Goal: Task Accomplishment & Management: Manage account settings

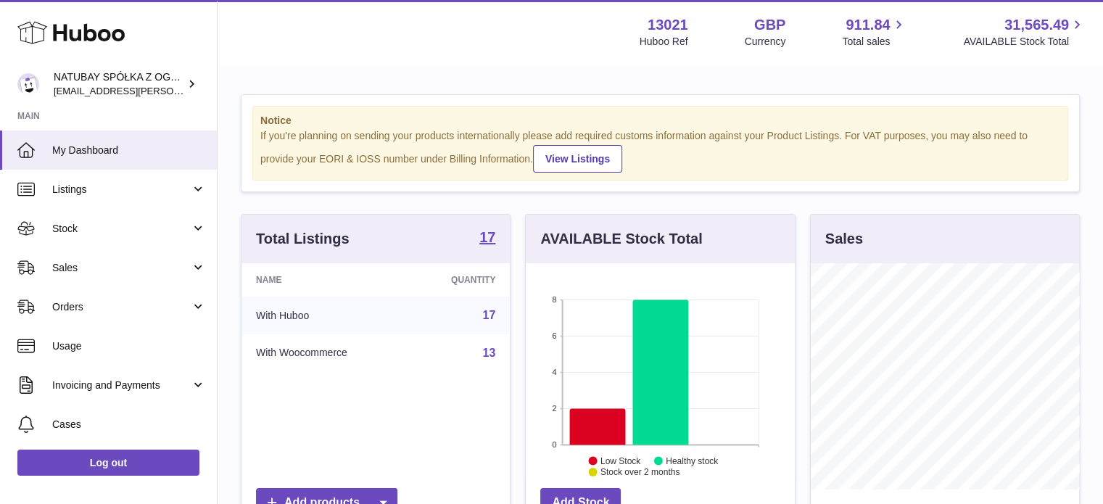
scroll to position [226, 269]
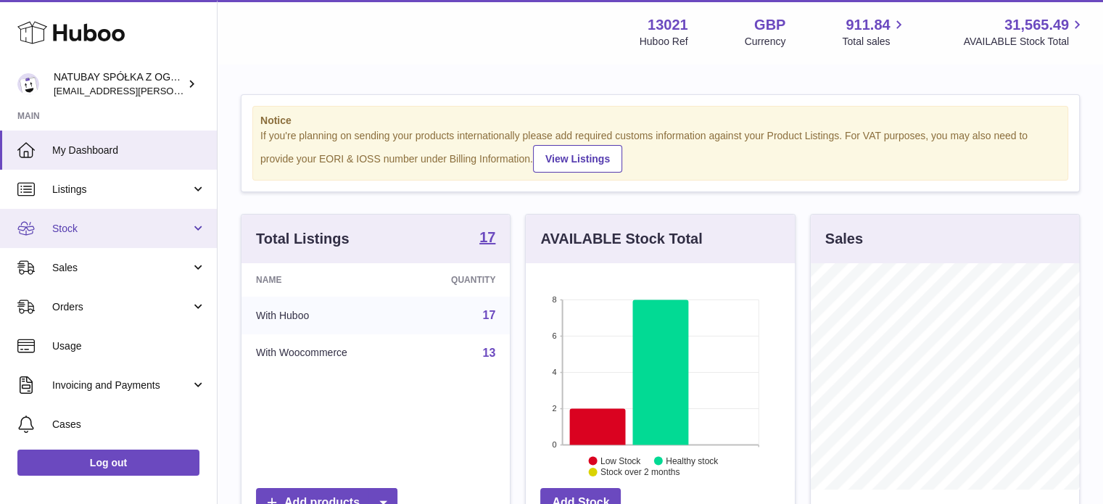
click at [72, 216] on link "Stock" at bounding box center [108, 228] width 217 height 39
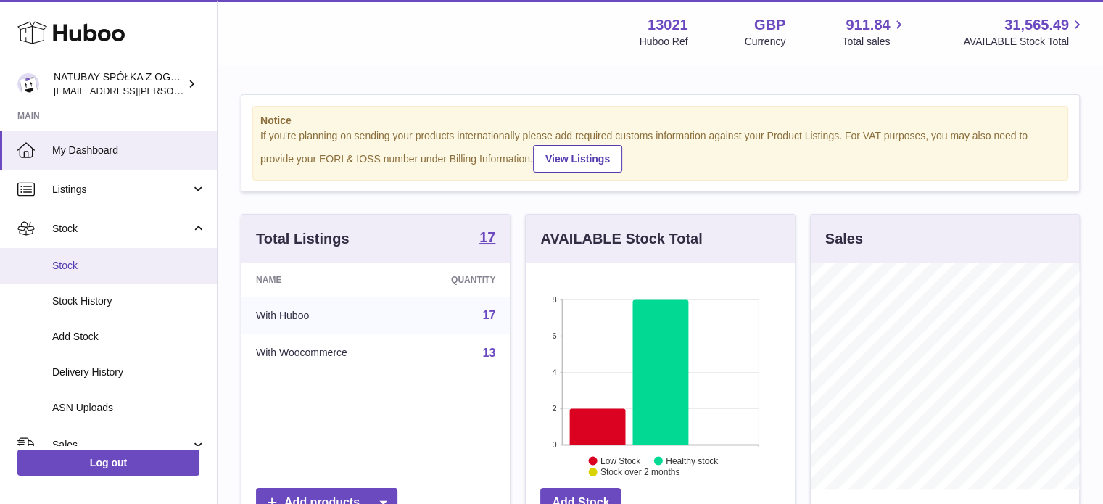
click at [99, 262] on span "Stock" at bounding box center [129, 266] width 154 height 14
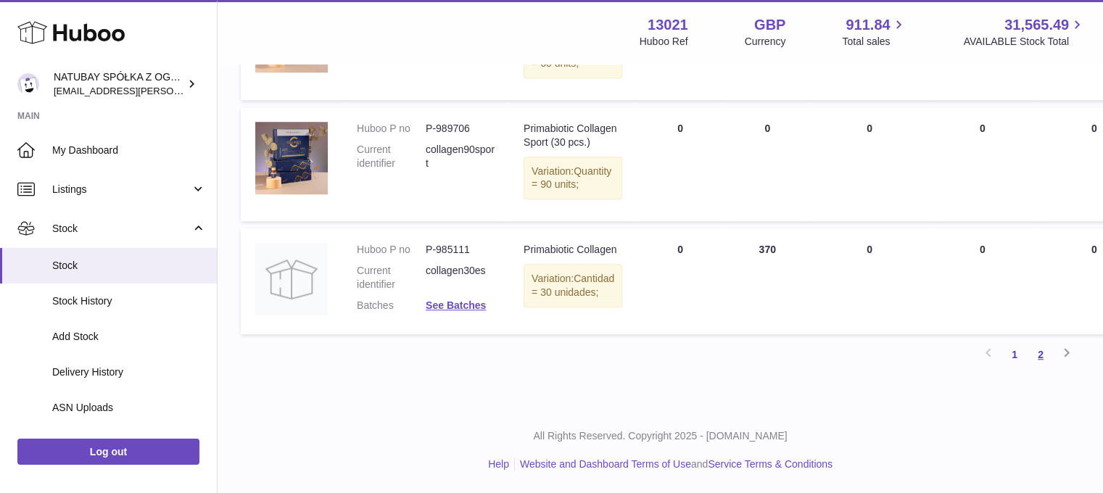
click at [1034, 352] on link "2" at bounding box center [1040, 354] width 26 height 26
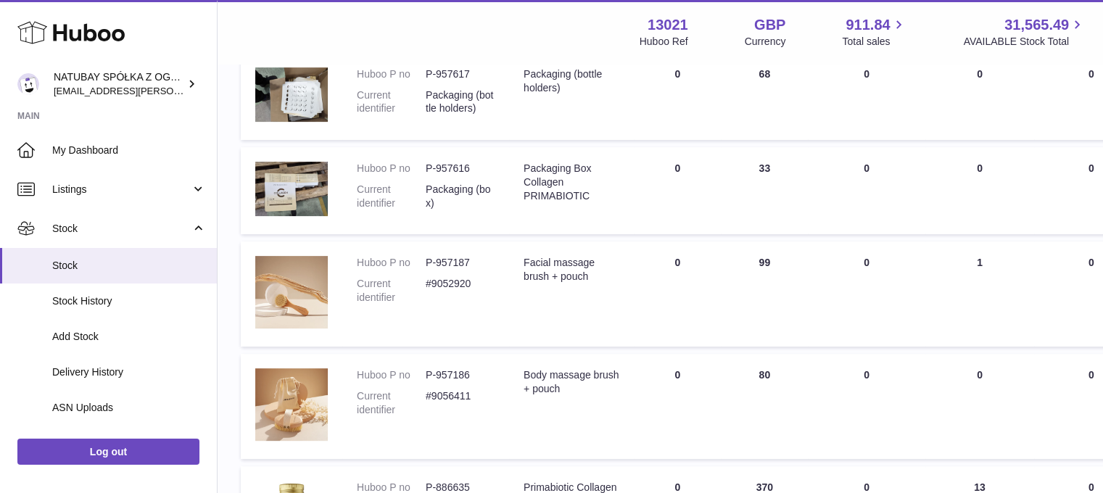
scroll to position [698, 0]
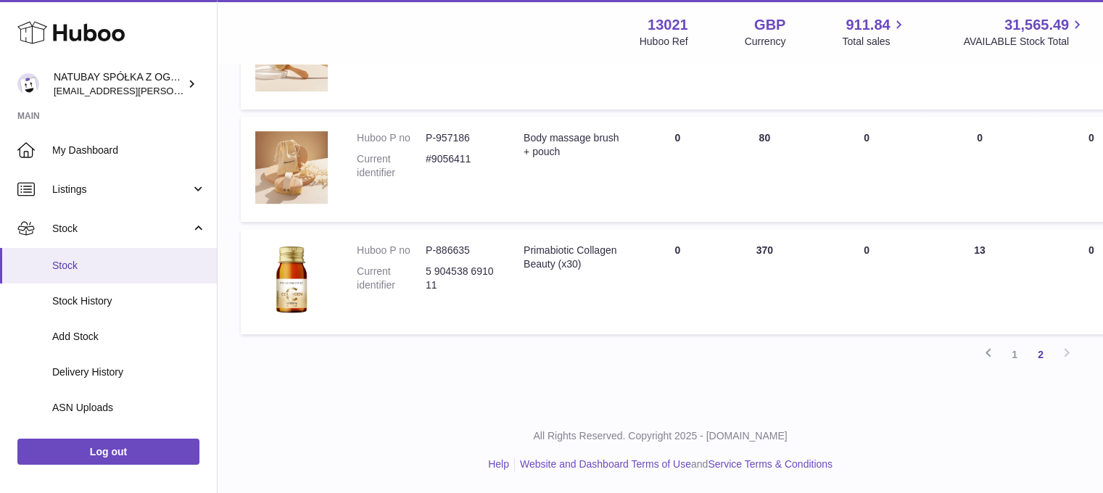
click at [55, 263] on span "Stock" at bounding box center [129, 266] width 154 height 14
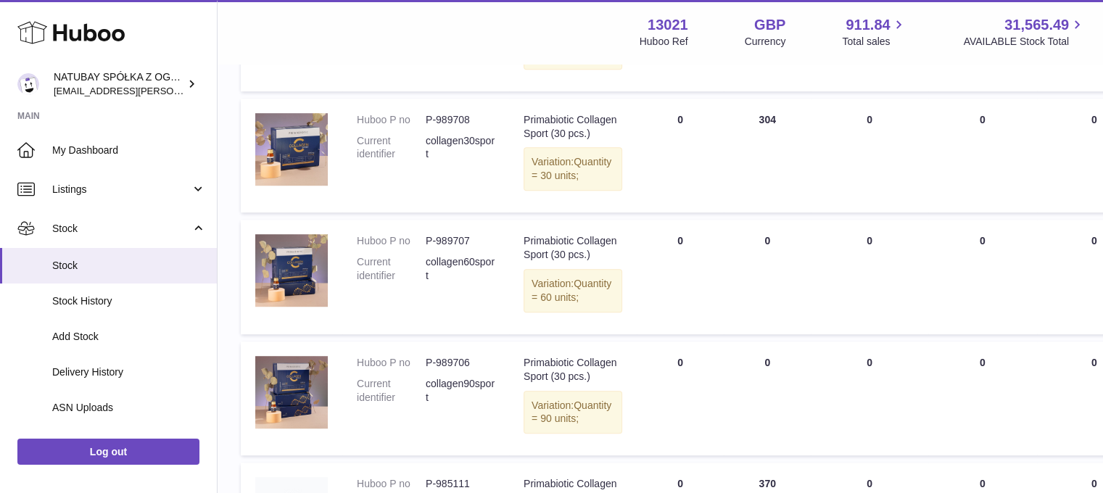
scroll to position [942, 0]
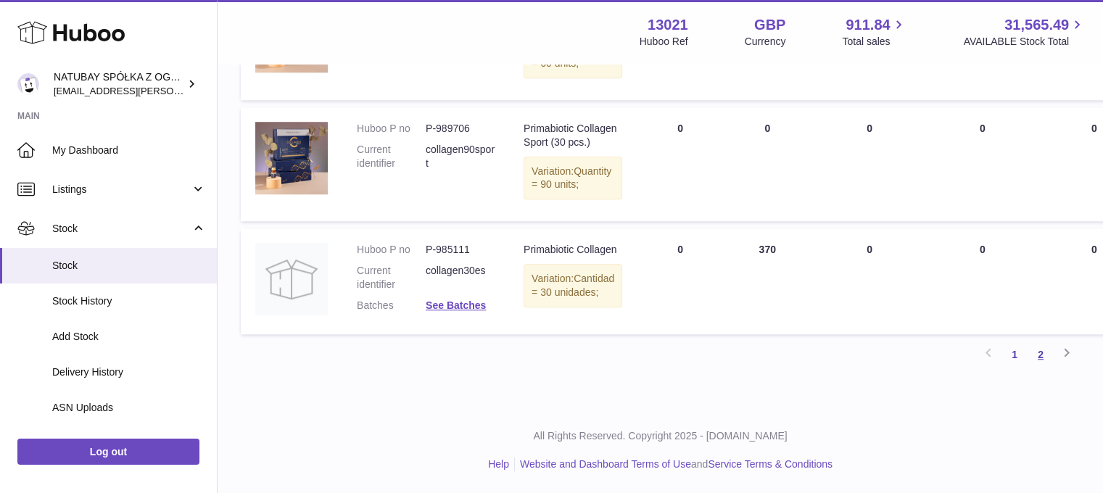
click at [1045, 356] on link "2" at bounding box center [1040, 354] width 26 height 26
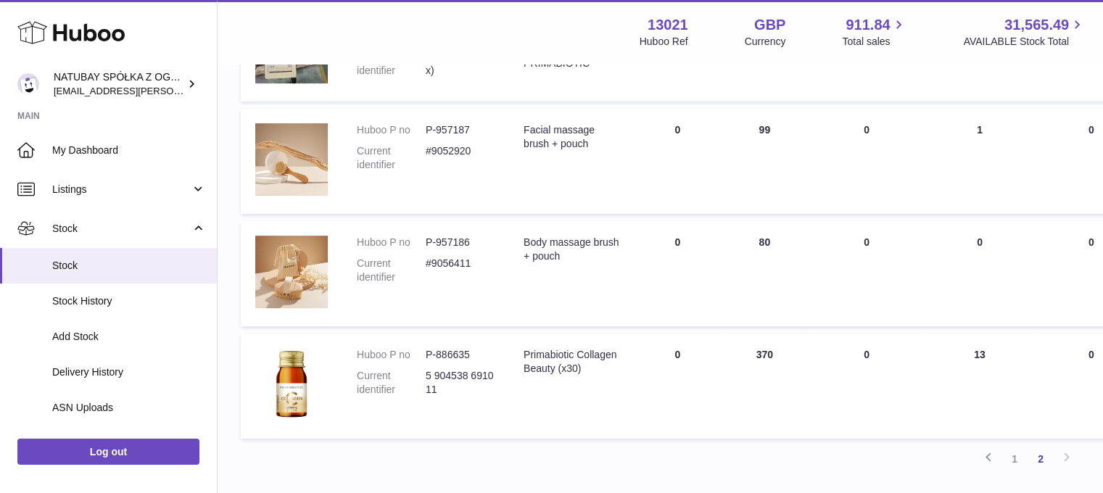
scroll to position [698, 0]
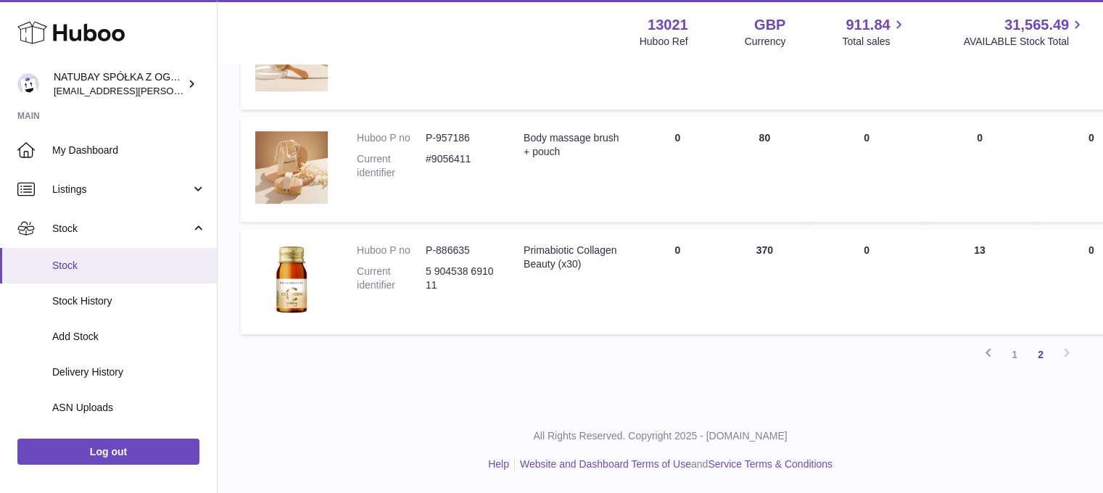
click at [74, 262] on span "Stock" at bounding box center [129, 266] width 154 height 14
